Goal: Task Accomplishment & Management: Manage account settings

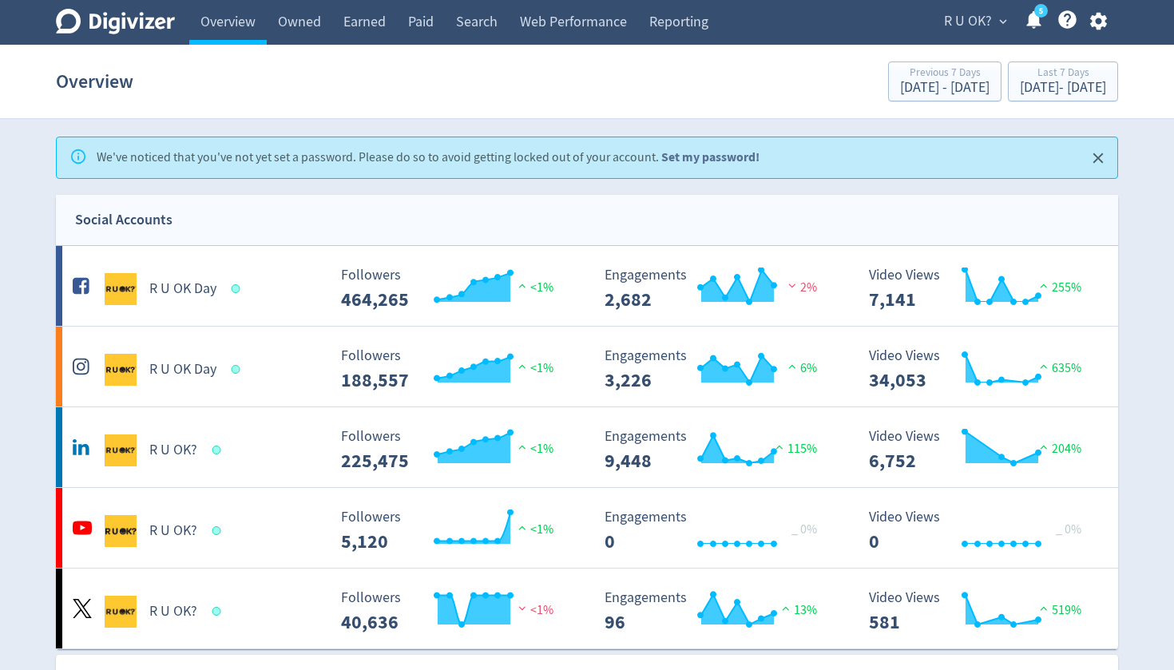
click at [687, 157] on link "Set my password!" at bounding box center [710, 157] width 98 height 17
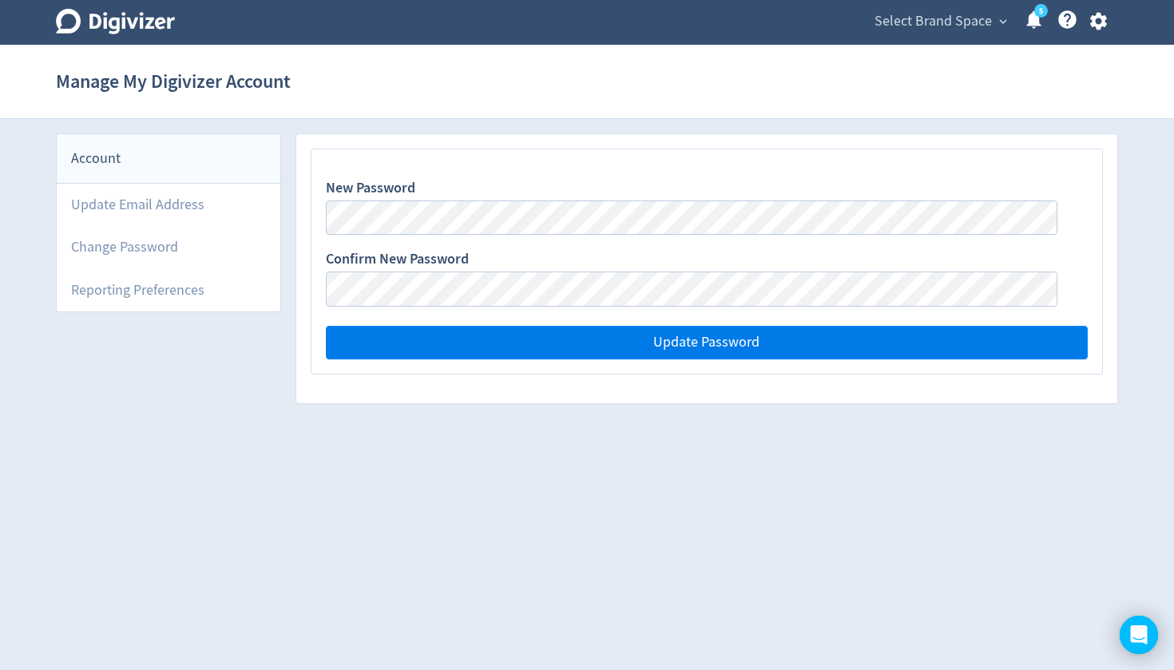
click at [687, 349] on span "Update Password" at bounding box center [706, 342] width 106 height 14
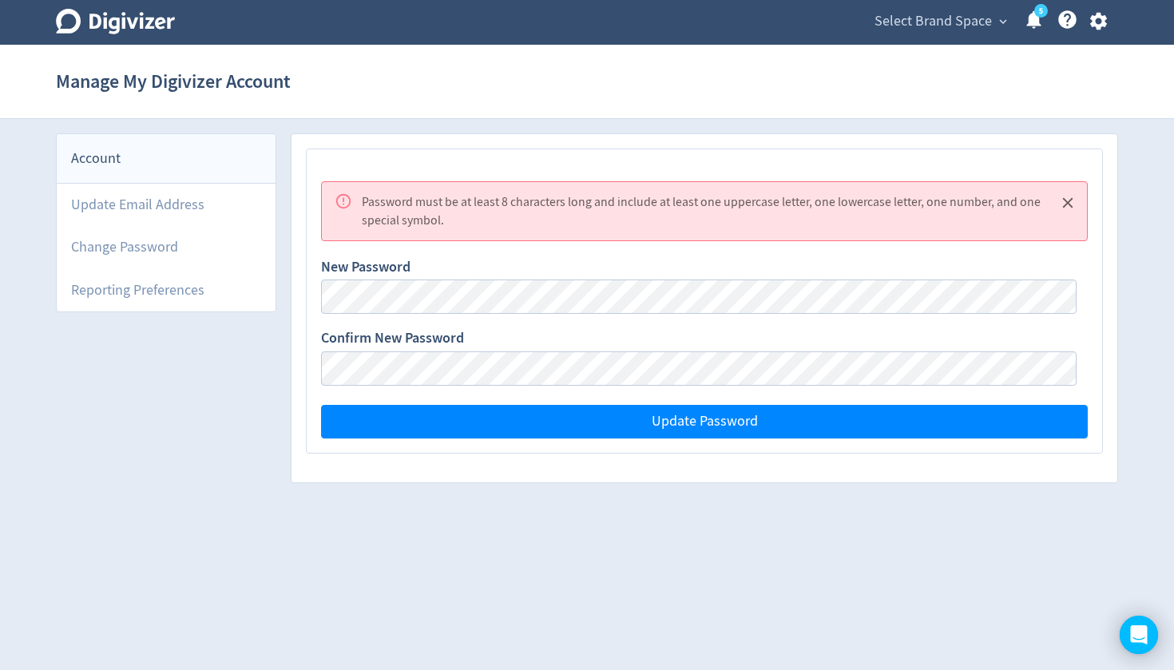
click at [1071, 209] on icon "Close" at bounding box center [1068, 203] width 18 height 18
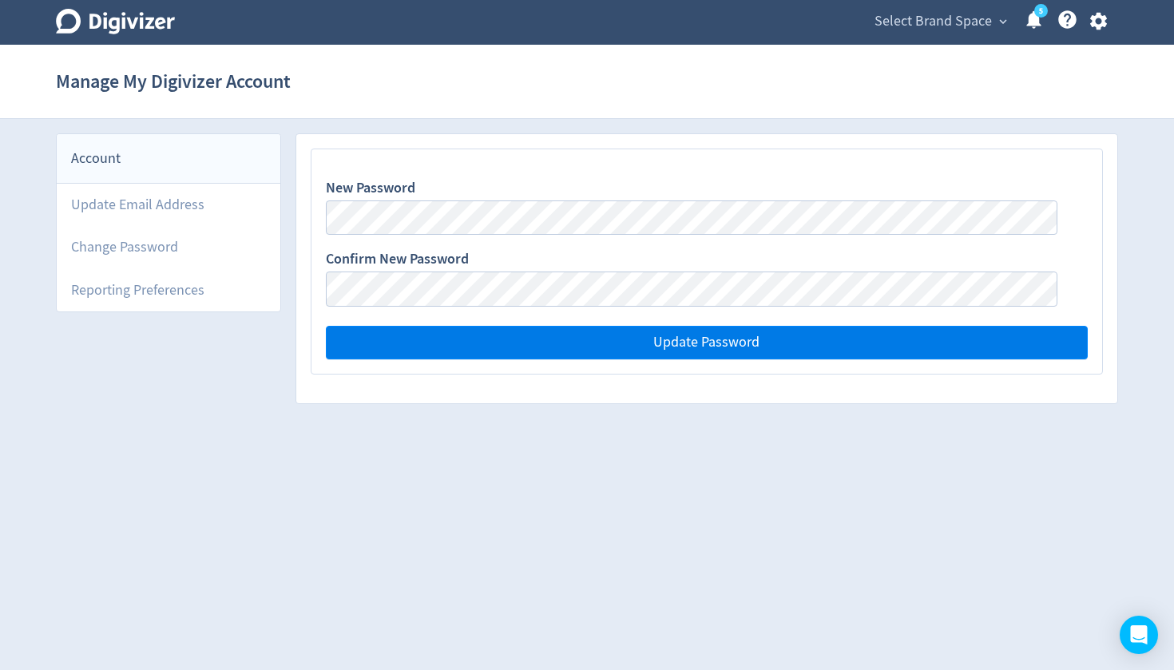
click at [722, 340] on span "Update Password" at bounding box center [706, 342] width 106 height 14
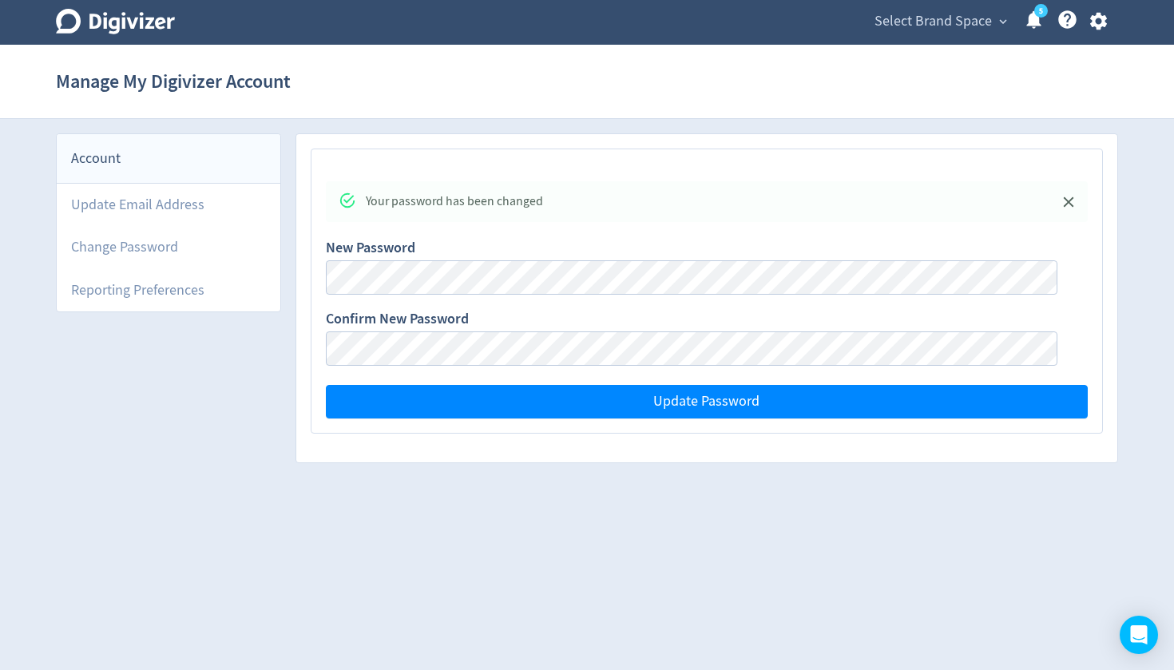
click at [964, 477] on html "Digivizer Logo Mark Digivizer Logo Select Brand Space expand_more 5 Help Center…" at bounding box center [587, 238] width 1174 height 477
click at [1071, 204] on icon "Close" at bounding box center [1068, 202] width 18 height 18
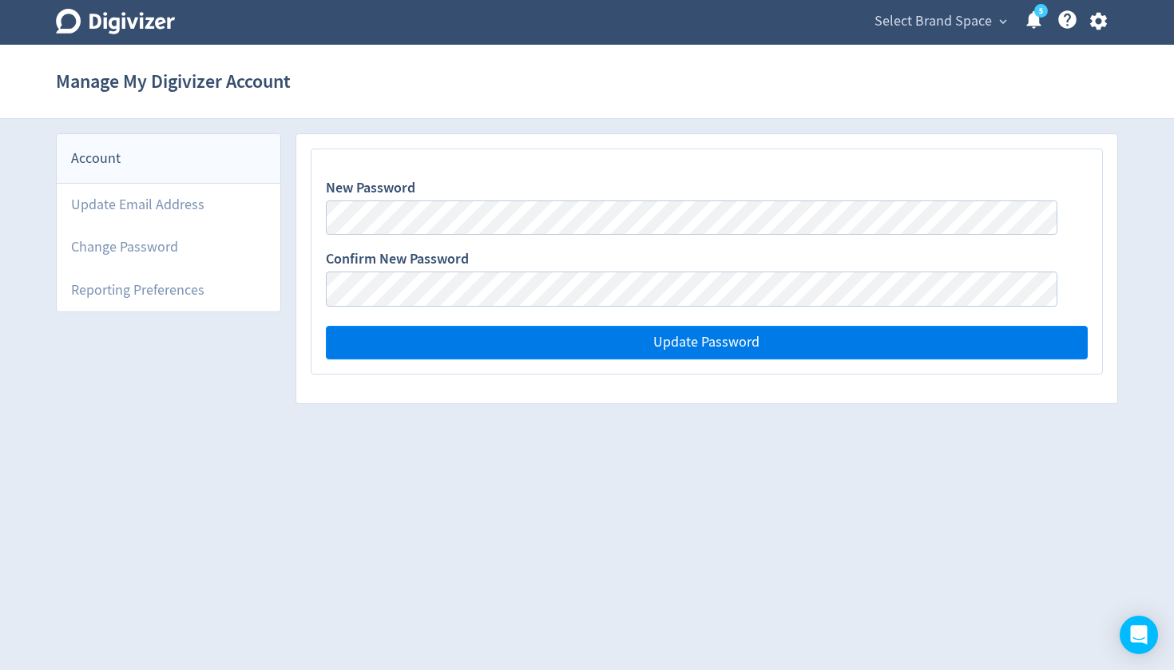
click at [739, 350] on span "Update Password" at bounding box center [706, 342] width 106 height 14
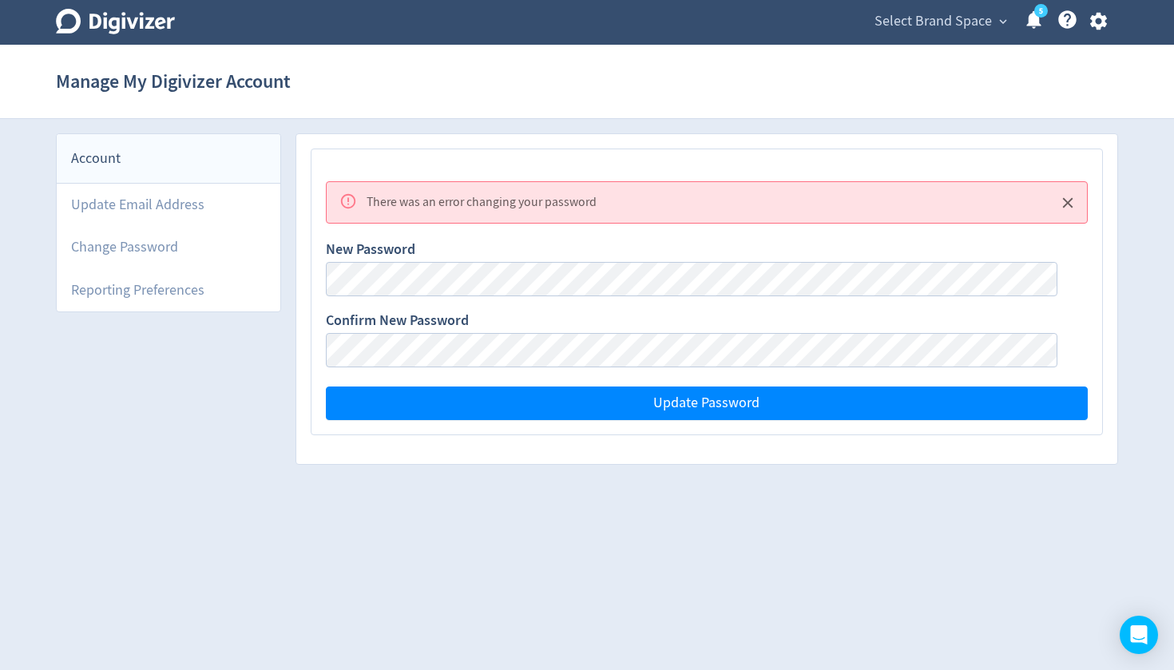
click at [92, 160] on div "Account" at bounding box center [169, 159] width 224 height 50
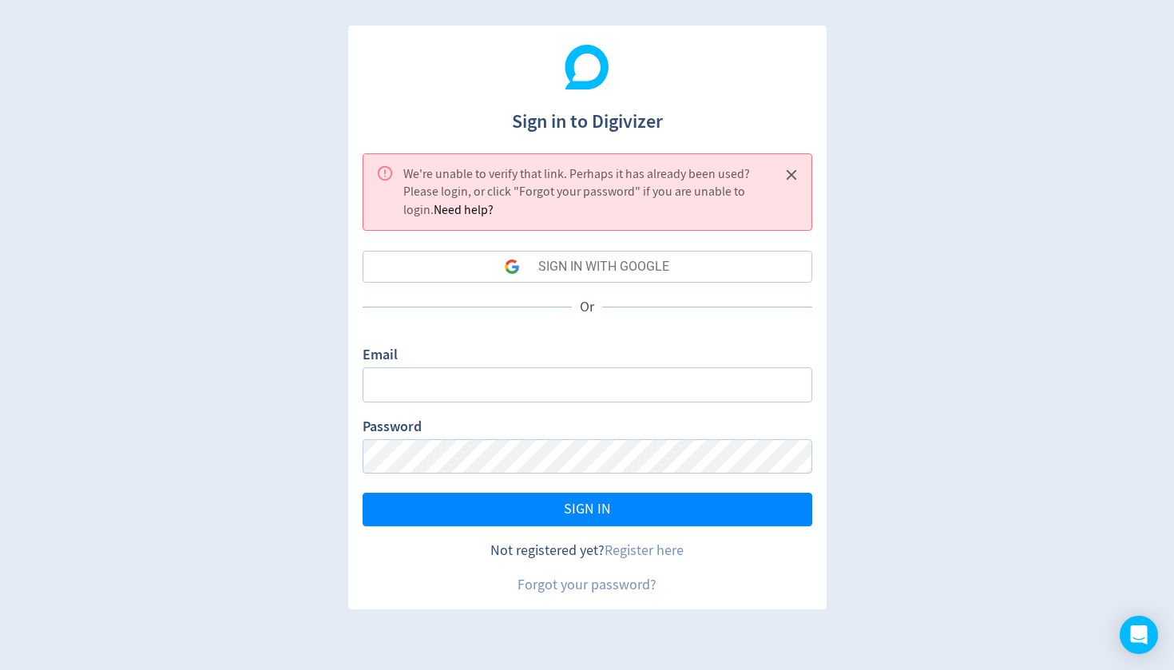
click at [835, 239] on div "Sign in to Digivizer We're unable to verify that link. Perhaps it has already b…" at bounding box center [587, 335] width 1174 height 670
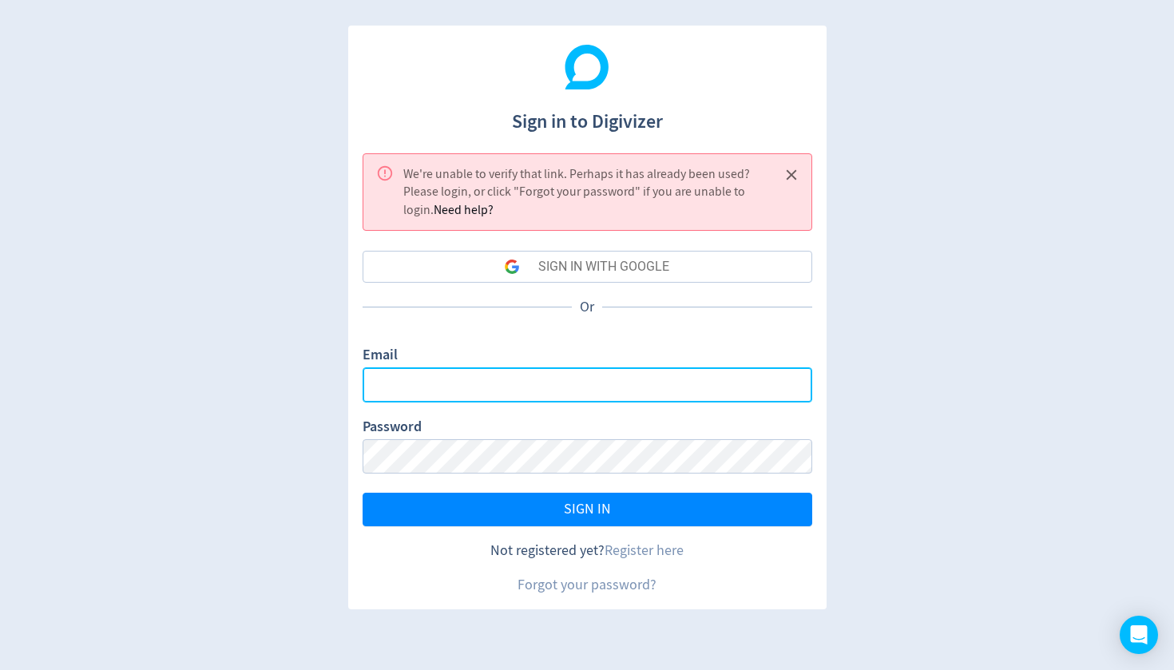
click at [574, 378] on input "Email" at bounding box center [587, 384] width 450 height 34
type input "[PERSON_NAME][EMAIL_ADDRESS][DOMAIN_NAME]"
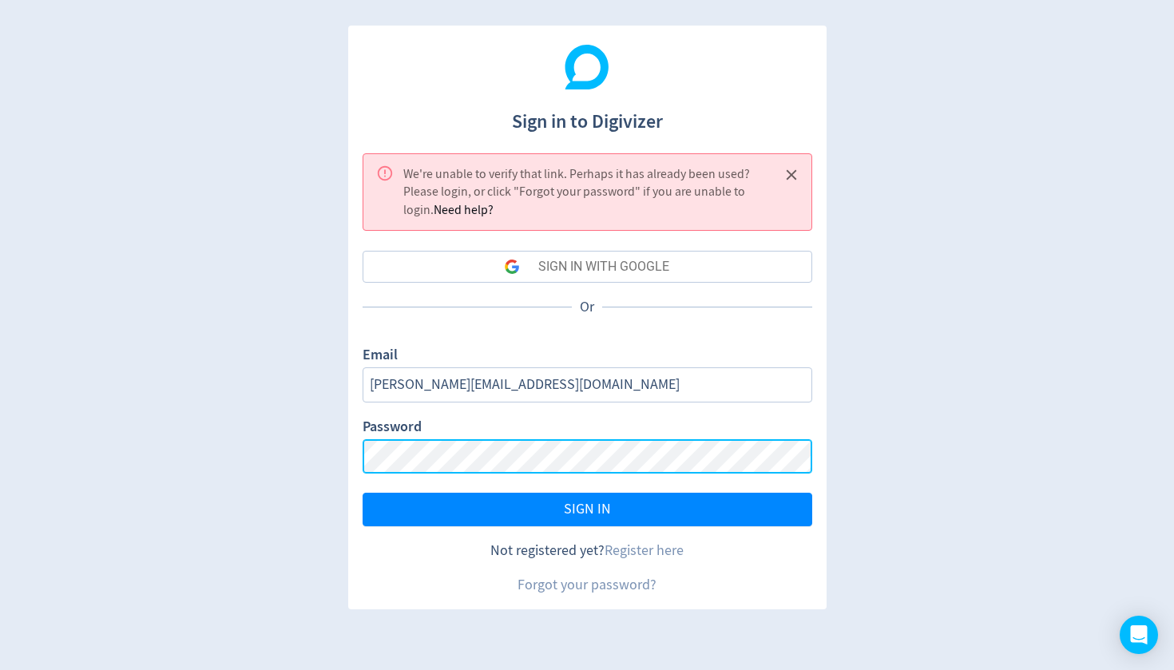
click at [587, 507] on button "SIGN IN" at bounding box center [587, 510] width 450 height 34
